Goal: Information Seeking & Learning: Check status

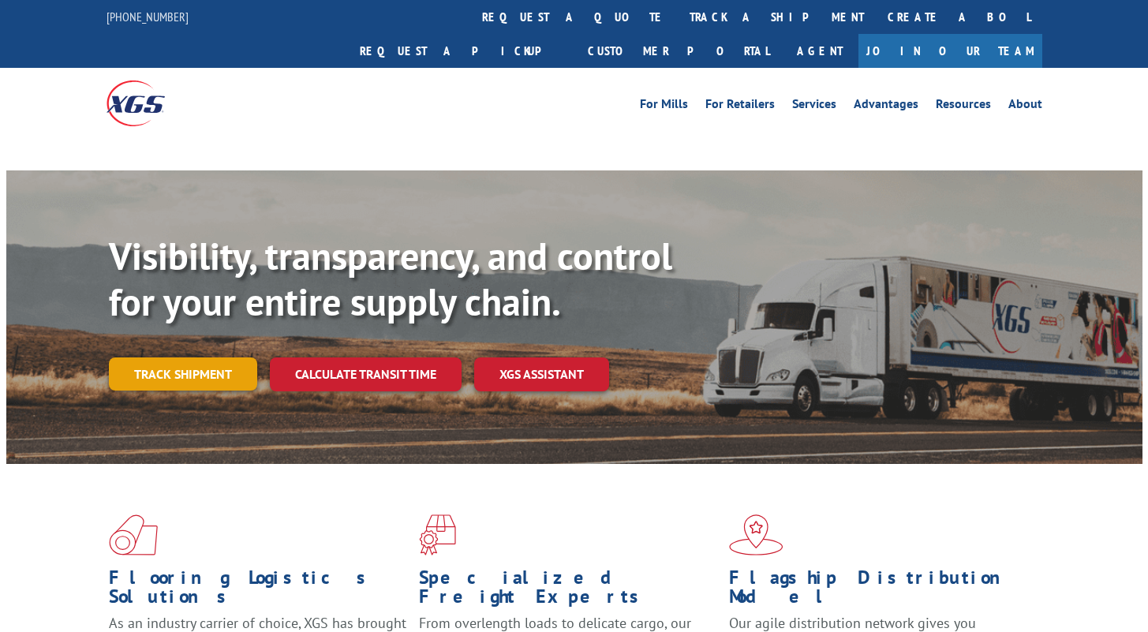
click at [205, 357] on link "Track shipment" at bounding box center [183, 373] width 148 height 33
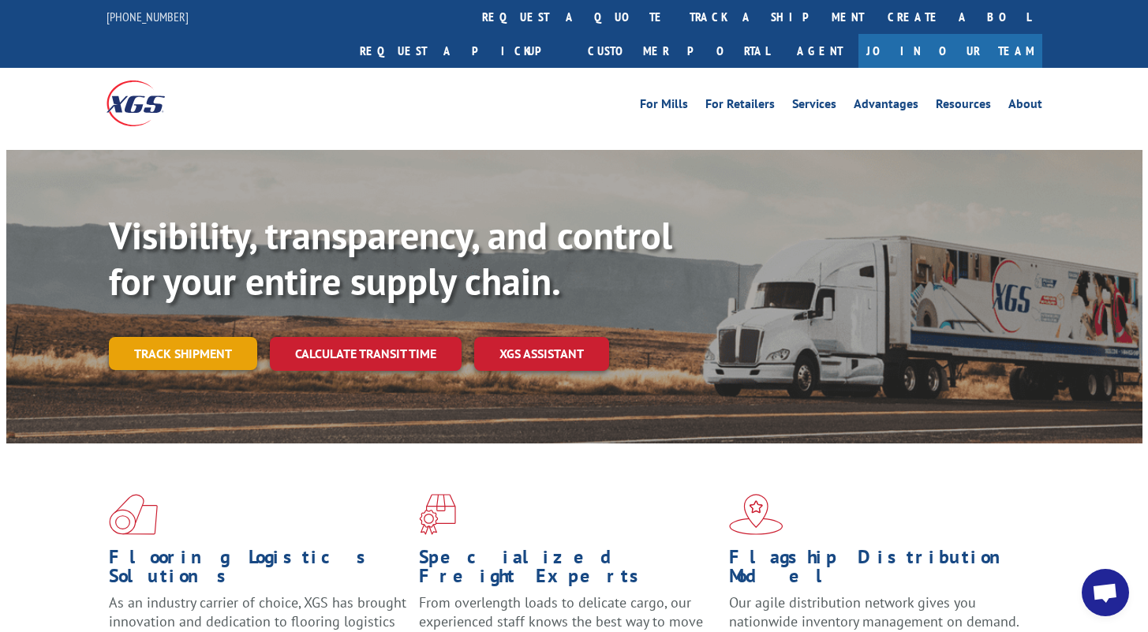
click at [188, 337] on link "Track shipment" at bounding box center [183, 353] width 148 height 33
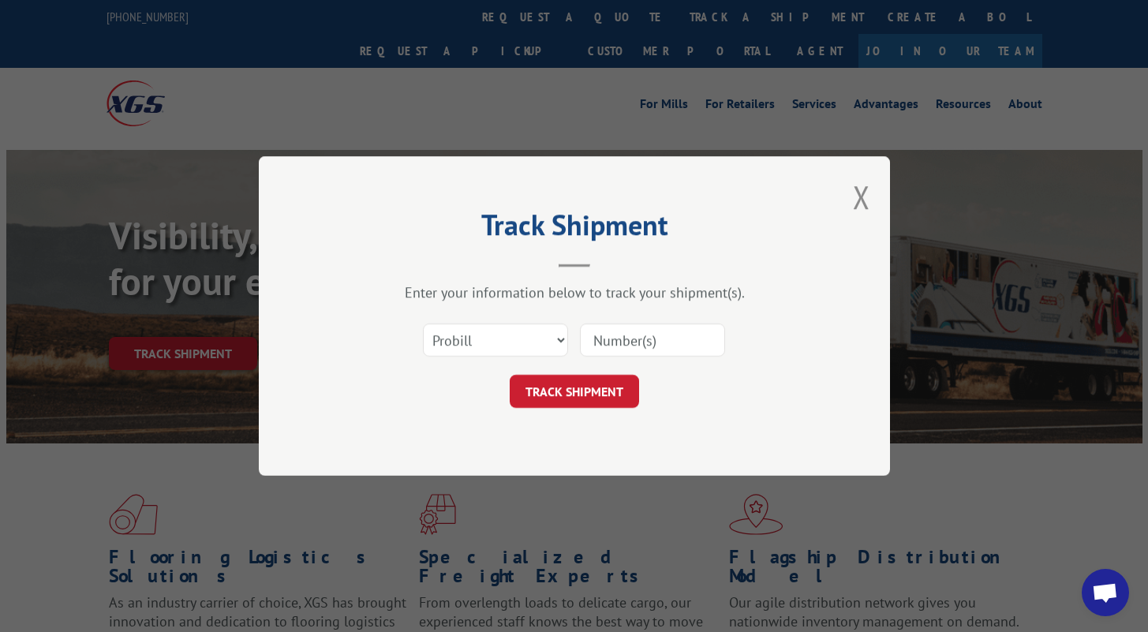
click at [695, 346] on input at bounding box center [652, 339] width 145 height 33
paste input "17341136"
type input "17341136"
drag, startPoint x: 621, startPoint y: 397, endPoint x: 599, endPoint y: 401, distance: 22.4
click at [621, 397] on button "TRACK SHIPMENT" at bounding box center [573, 391] width 129 height 33
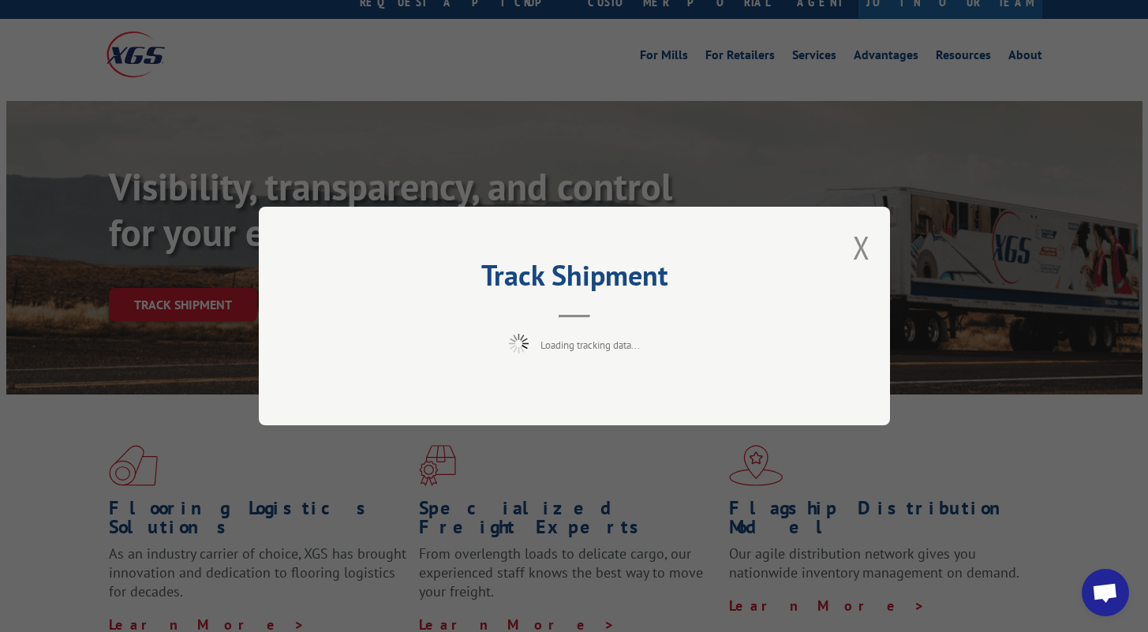
scroll to position [51, 0]
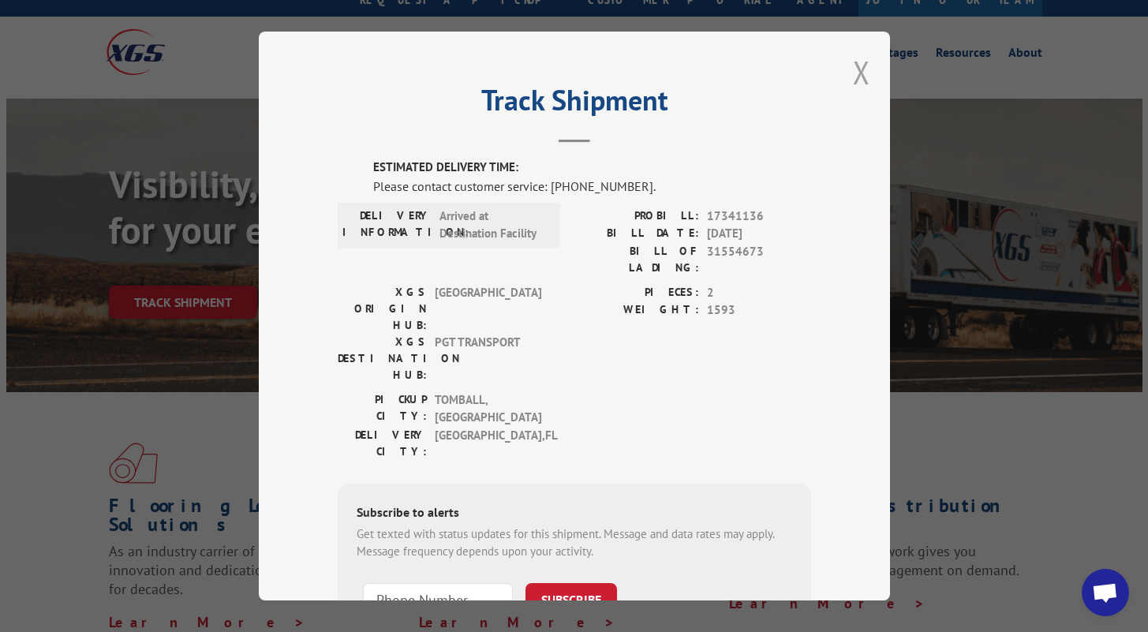
click at [853, 73] on button "Close modal" at bounding box center [861, 72] width 17 height 42
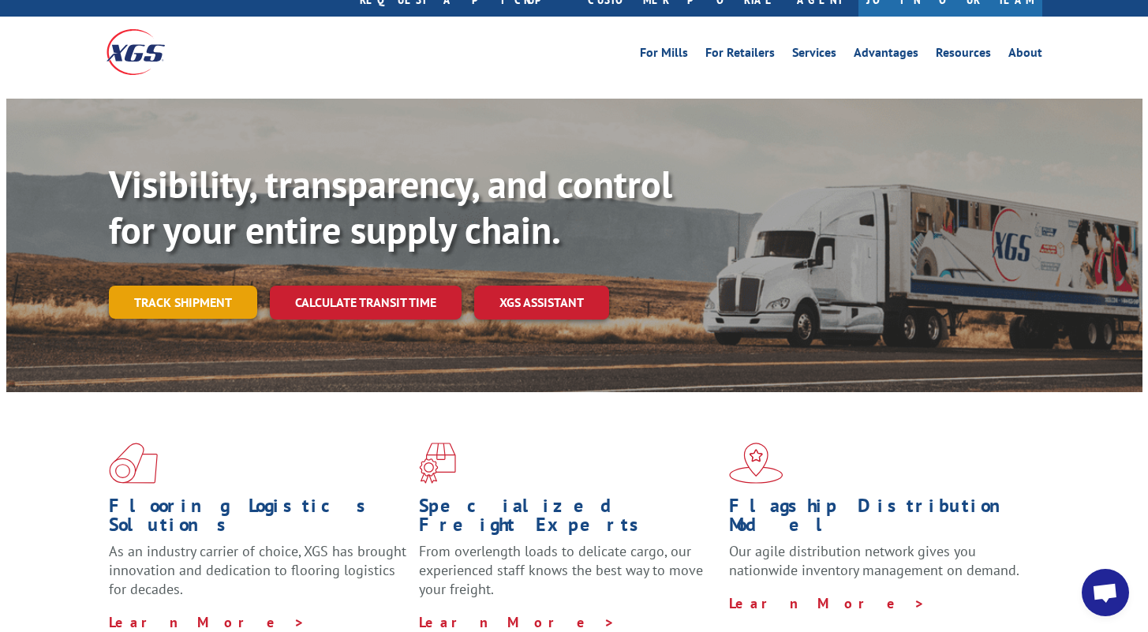
click at [153, 286] on link "Track shipment" at bounding box center [183, 302] width 148 height 33
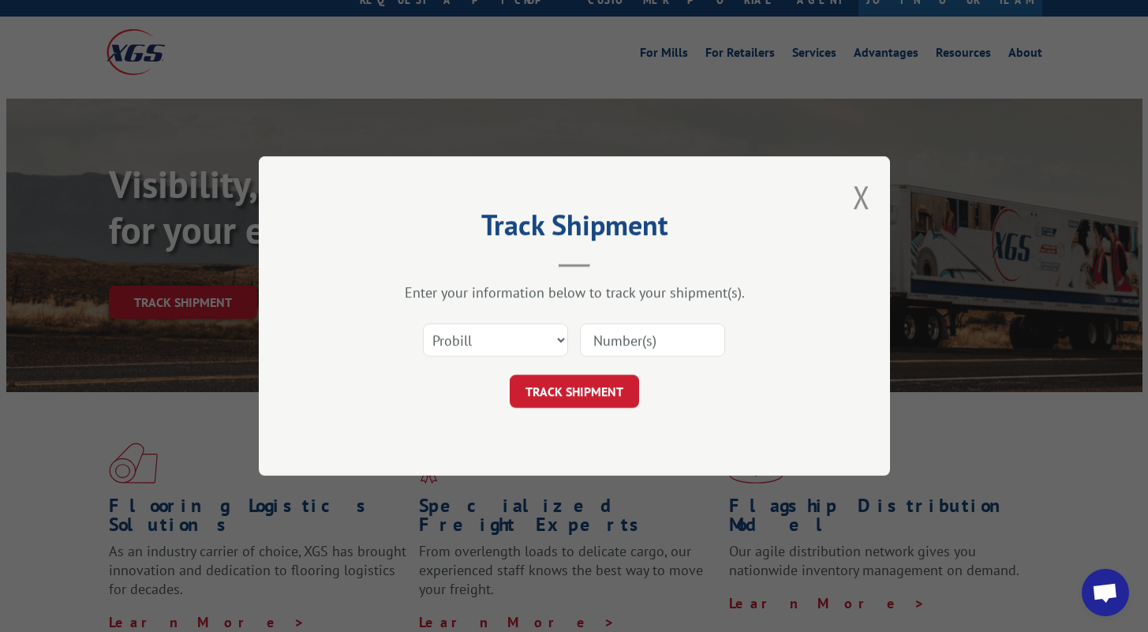
click at [666, 349] on input at bounding box center [652, 339] width 145 height 33
paste input "13664004"
type input "13664004"
click at [582, 402] on button "TRACK SHIPMENT" at bounding box center [573, 391] width 129 height 33
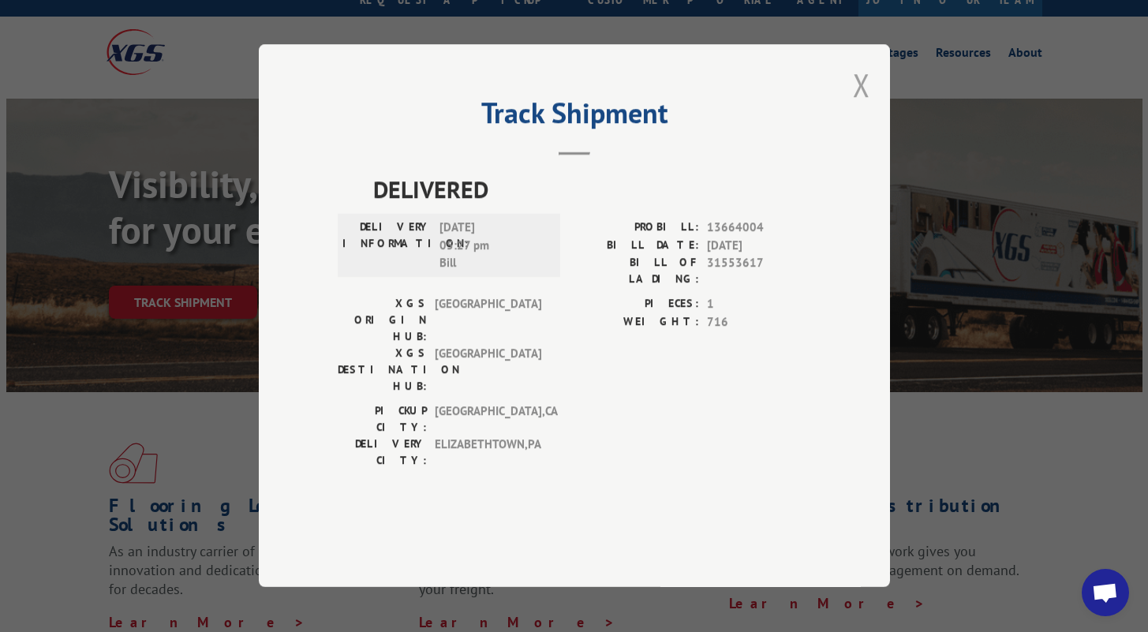
click at [858, 106] on button "Close modal" at bounding box center [861, 85] width 17 height 42
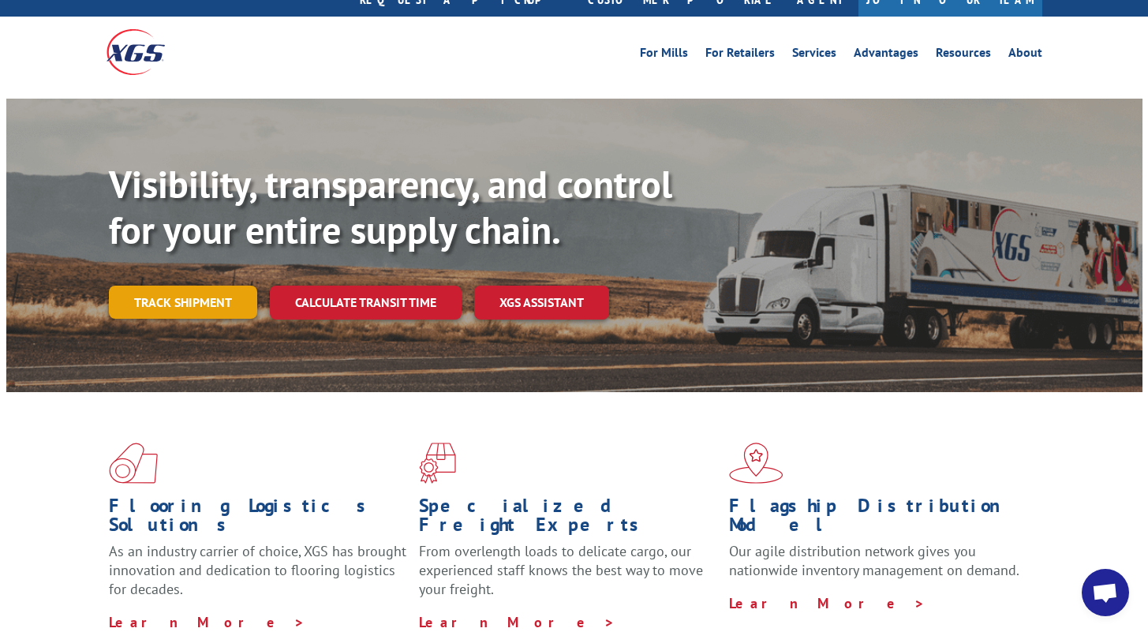
click at [201, 286] on link "Track shipment" at bounding box center [183, 302] width 148 height 33
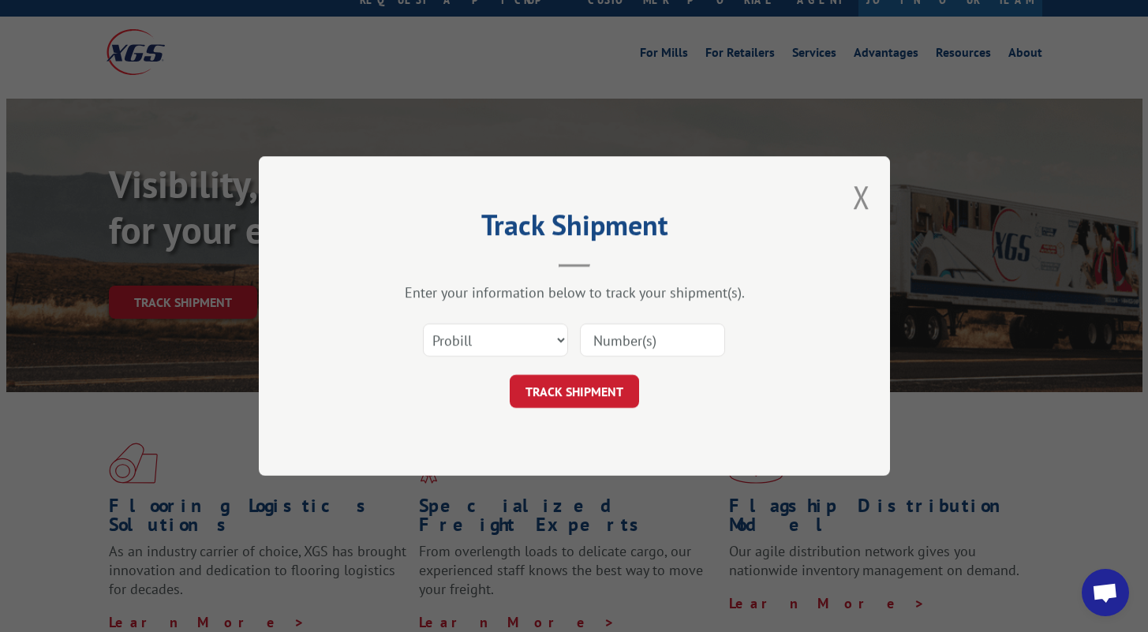
click at [652, 335] on input at bounding box center [652, 339] width 145 height 33
paste input "17687951"
type input "17687951"
click at [622, 410] on div "Track Shipment Enter your information below to track your shipment(s). Select c…" at bounding box center [574, 315] width 631 height 319
click at [617, 403] on button "TRACK SHIPMENT" at bounding box center [573, 391] width 129 height 33
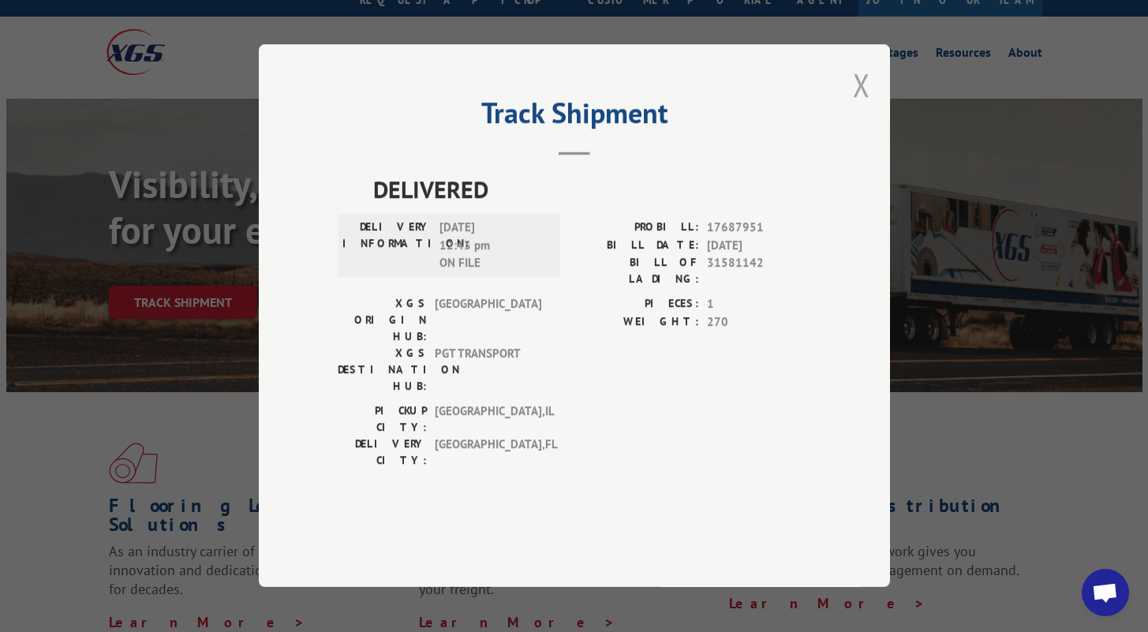
click at [857, 106] on button "Close modal" at bounding box center [861, 85] width 17 height 42
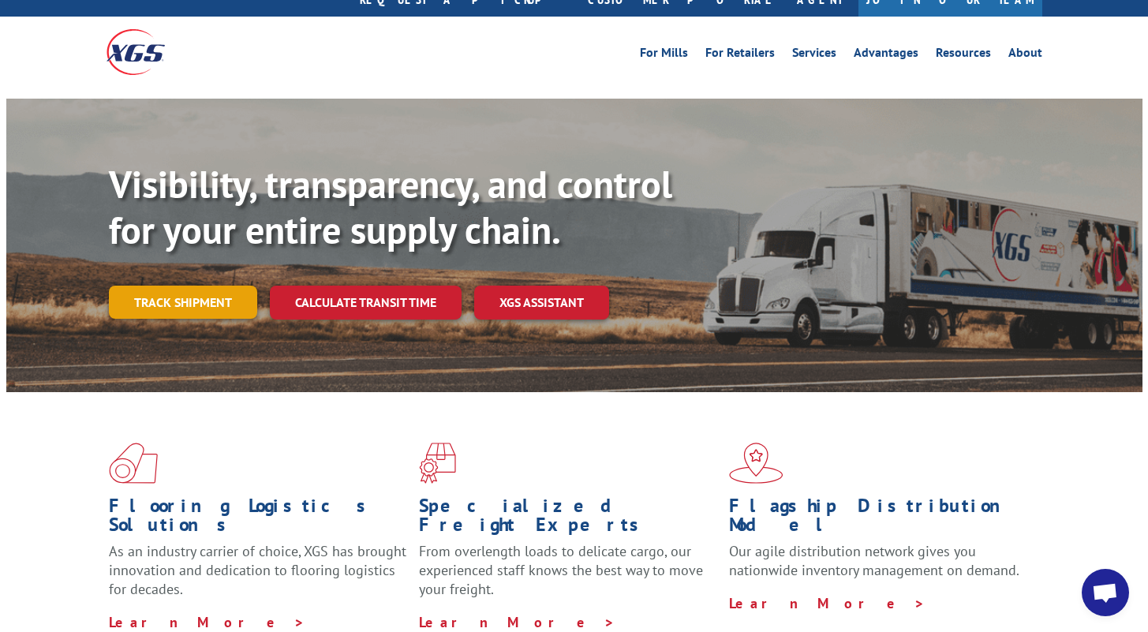
click at [211, 286] on link "Track shipment" at bounding box center [183, 302] width 148 height 33
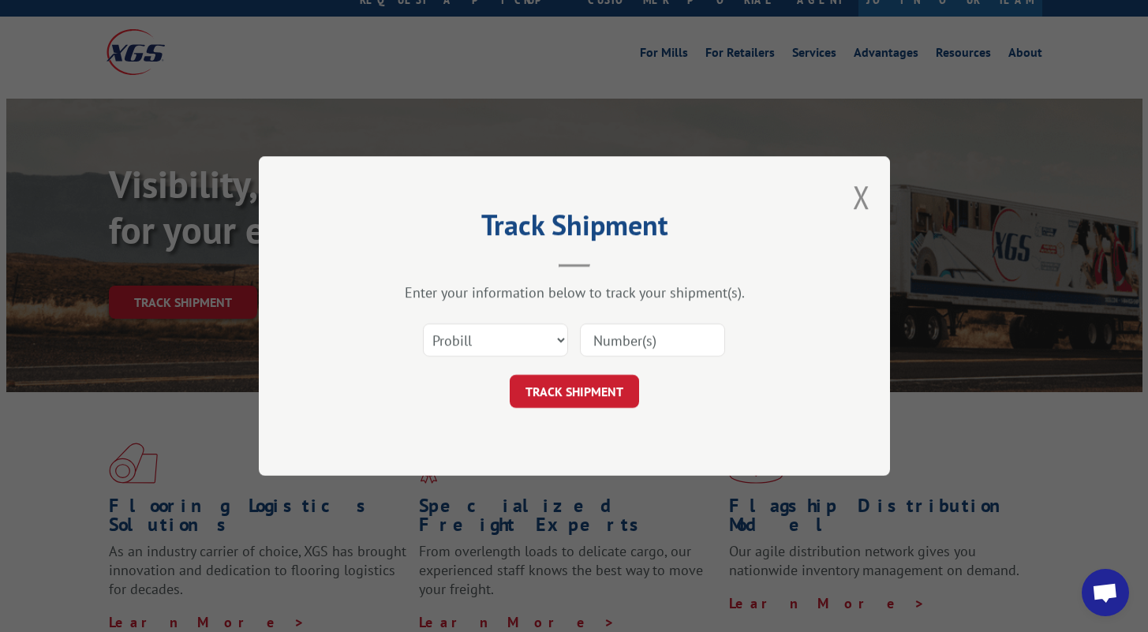
click at [610, 329] on input at bounding box center [652, 339] width 145 height 33
paste input "17692133"
type input "17692133"
click at [588, 391] on button "TRACK SHIPMENT" at bounding box center [573, 391] width 129 height 33
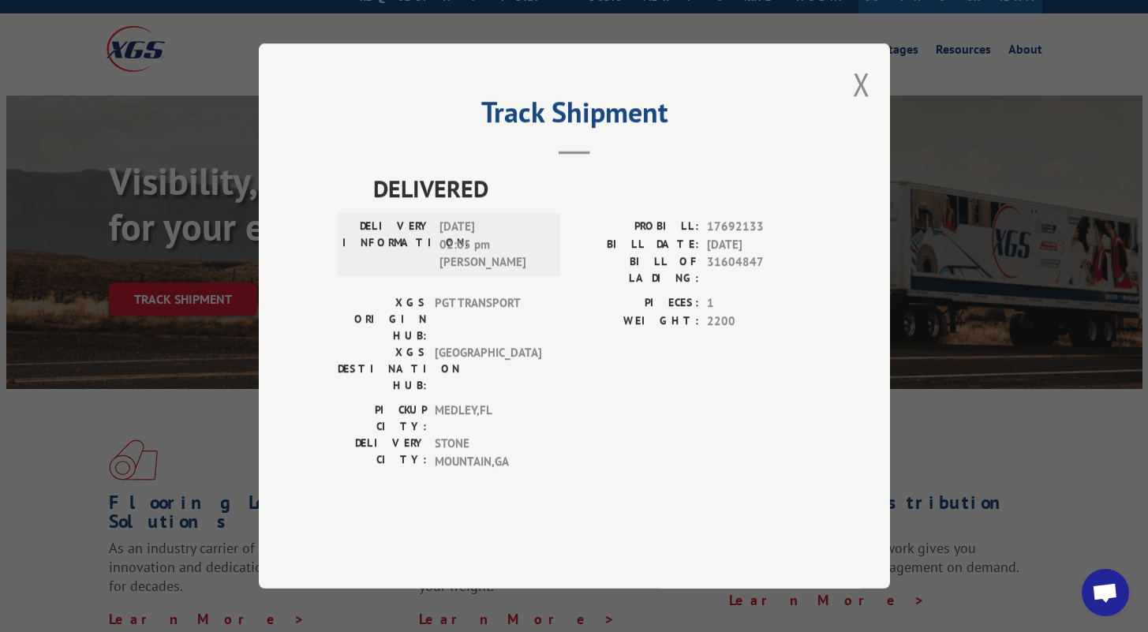
scroll to position [54, 0]
click at [212, 350] on div "Track Shipment DELIVERED DELIVERY INFORMATION: [DATE] 02:05 pm [PERSON_NAME] PR…" at bounding box center [574, 316] width 1148 height 632
click at [208, 278] on div "Track Shipment DELIVERED DELIVERY INFORMATION: [DATE] 02:05 pm [PERSON_NAME] PR…" at bounding box center [574, 316] width 1148 height 632
click at [855, 131] on div "Track Shipment DELIVERED DELIVERY INFORMATION: [DATE] 02:05 pm [PERSON_NAME] PR…" at bounding box center [574, 315] width 631 height 545
click at [858, 105] on button "Close modal" at bounding box center [861, 84] width 17 height 42
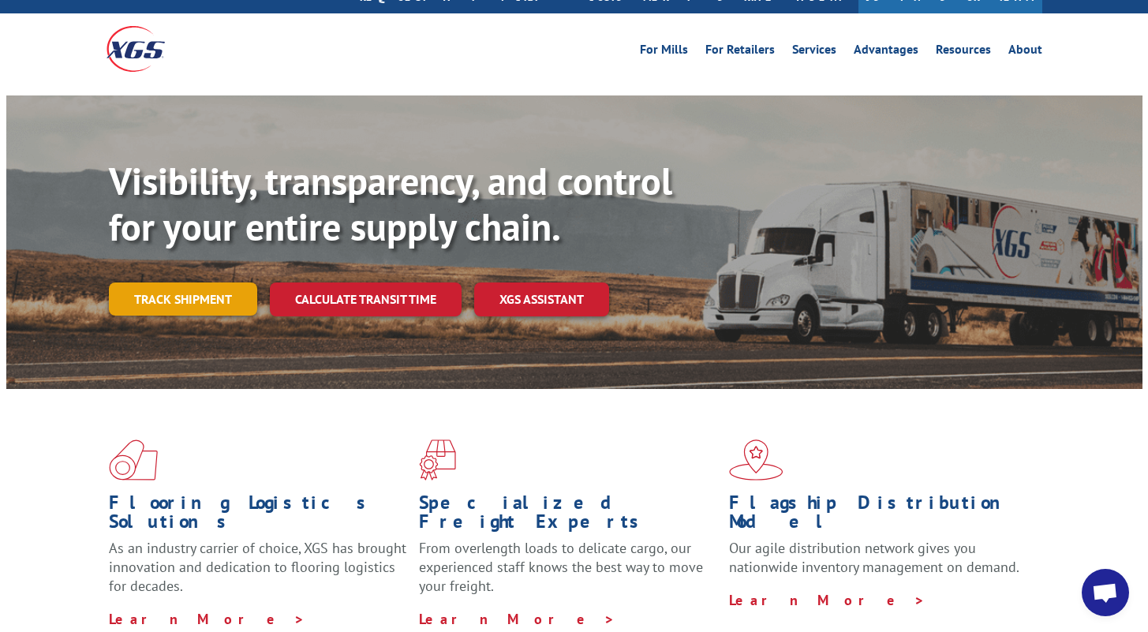
click at [155, 282] on link "Track shipment" at bounding box center [183, 298] width 148 height 33
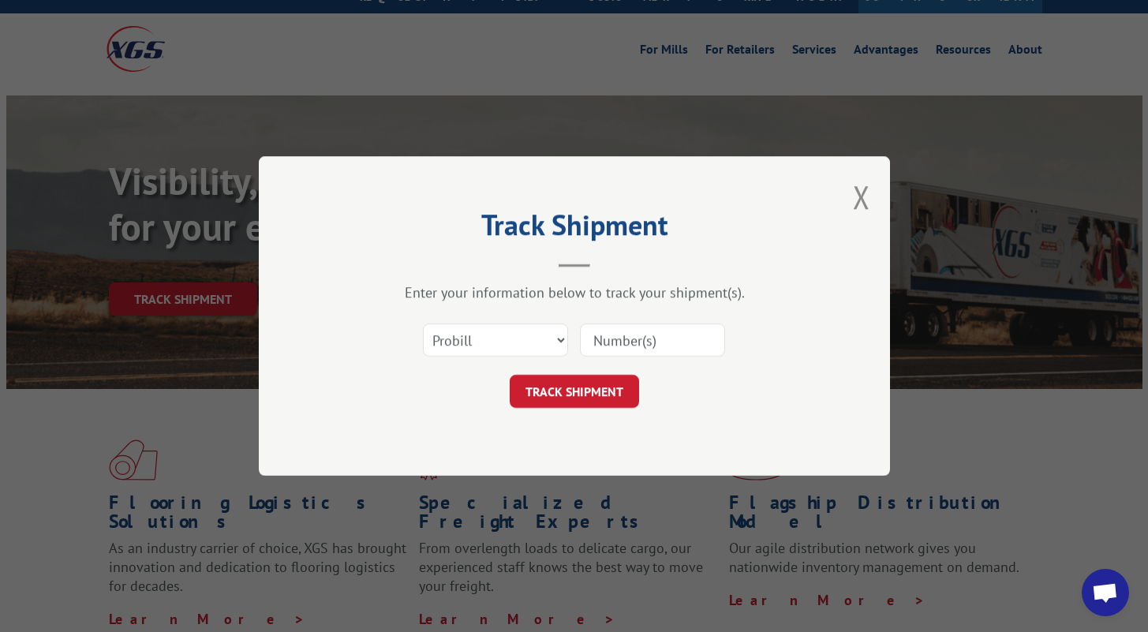
click at [633, 340] on input at bounding box center [652, 339] width 145 height 33
paste input "17672831"
type input "17672831"
click at [587, 395] on button "TRACK SHIPMENT" at bounding box center [573, 391] width 129 height 33
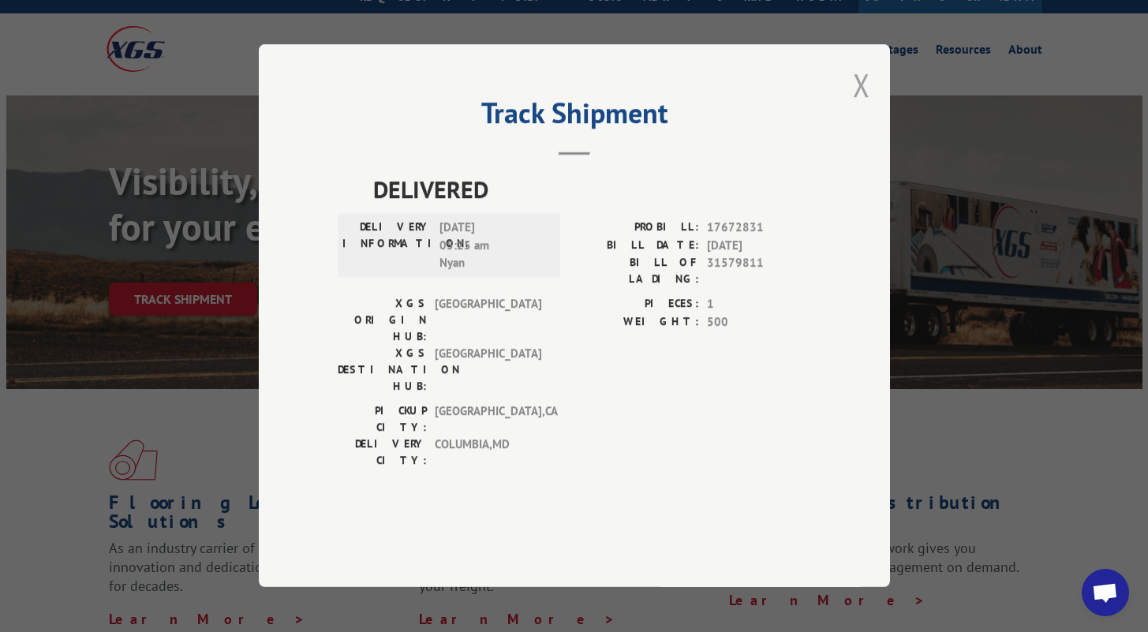
click at [861, 106] on button "Close modal" at bounding box center [861, 85] width 17 height 42
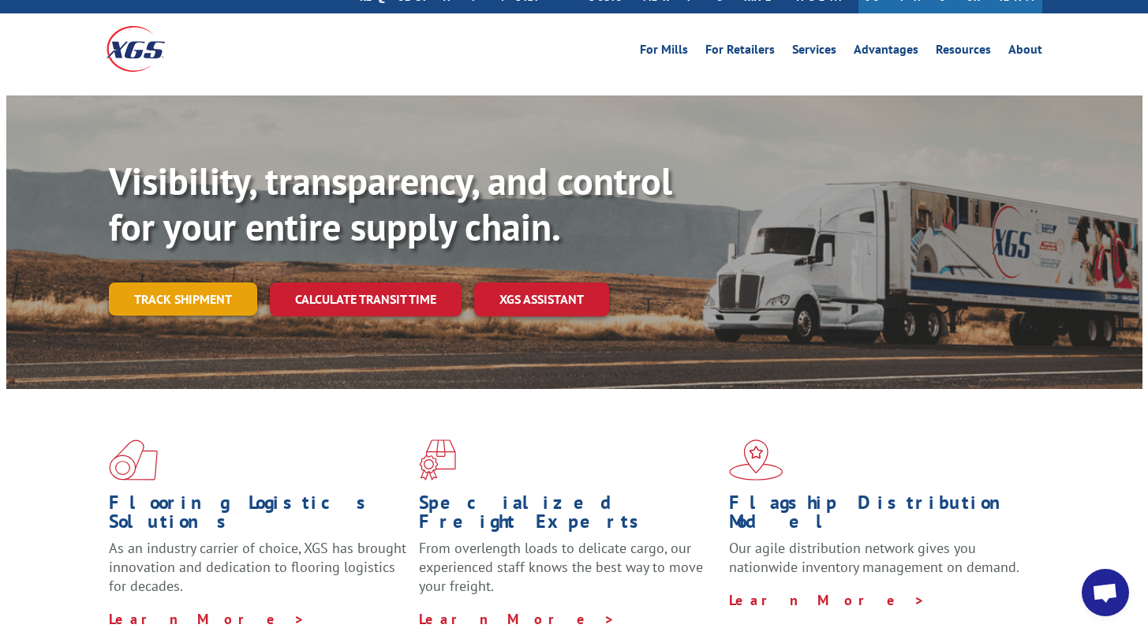
click at [196, 282] on link "Track shipment" at bounding box center [183, 298] width 148 height 33
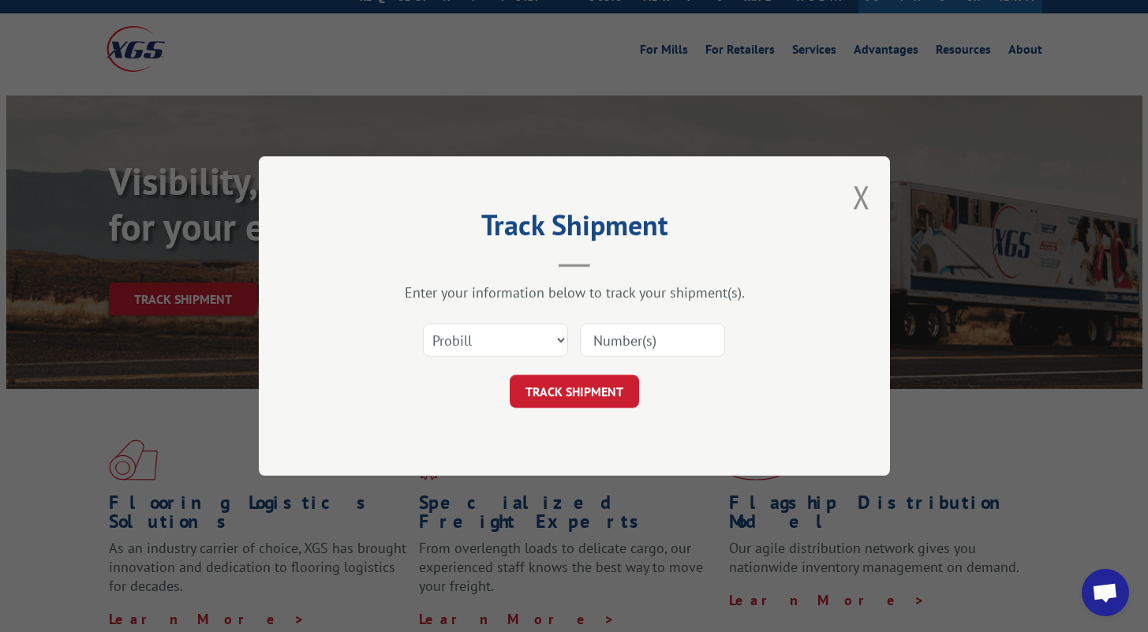
click at [645, 332] on input at bounding box center [652, 339] width 145 height 33
paste input "17672831"
type input "17672831"
click at [593, 400] on button "TRACK SHIPMENT" at bounding box center [573, 391] width 129 height 33
